Goal: Task Accomplishment & Management: Use online tool/utility

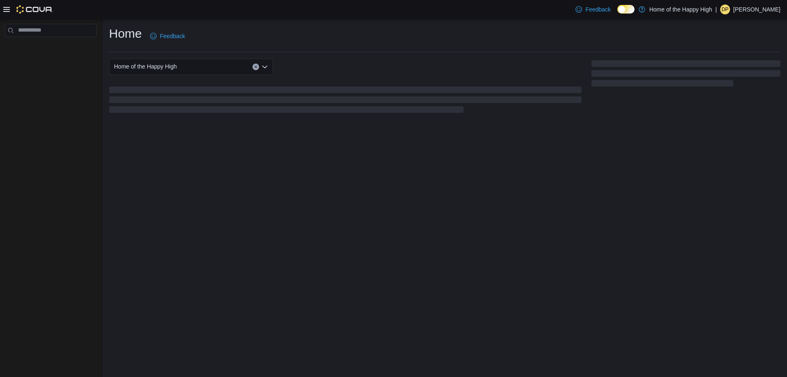
click at [8, 8] on icon at bounding box center [6, 9] width 7 height 7
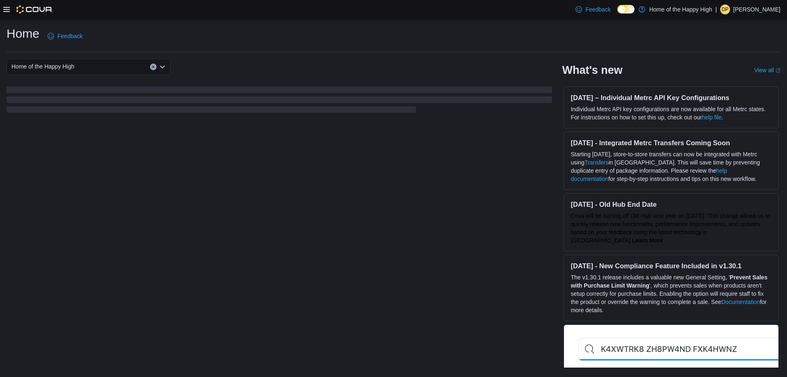
click at [8, 9] on icon at bounding box center [6, 9] width 7 height 5
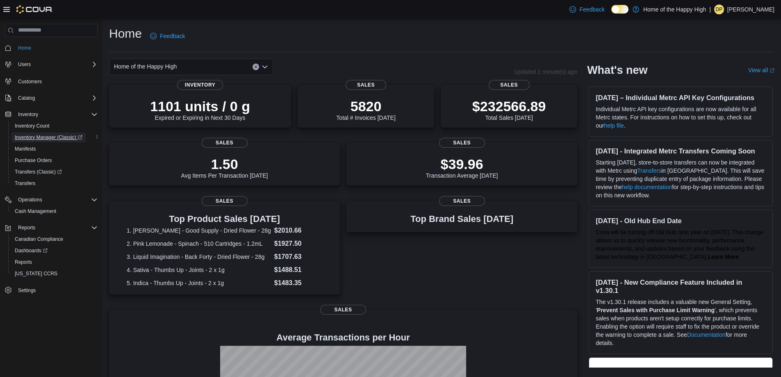
click at [43, 135] on span "Inventory Manager (Classic)" at bounding box center [49, 137] width 68 height 7
click at [41, 126] on span "Inventory Count" at bounding box center [32, 126] width 35 height 7
